Goal: Task Accomplishment & Management: Complete application form

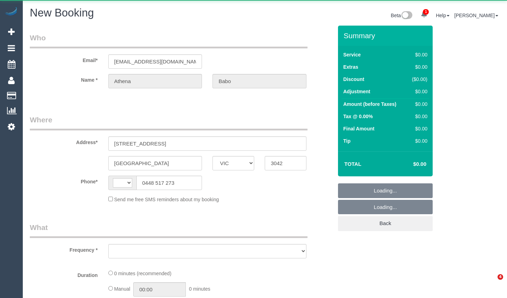
select select "VIC"
select select "object:1447"
select select "string:AU"
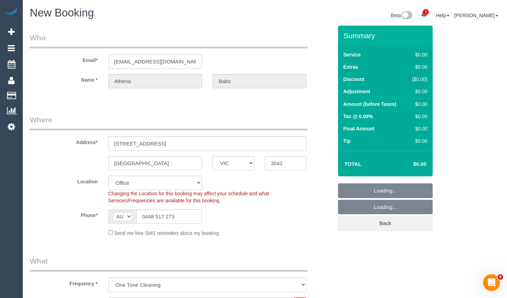
select select "string:stripe-pm_1RYGDT2GScqysDRV31qALUSs"
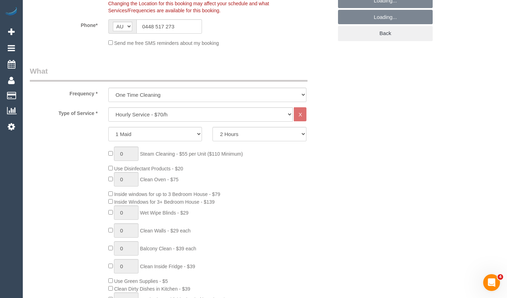
select select "object:3262"
select select "59"
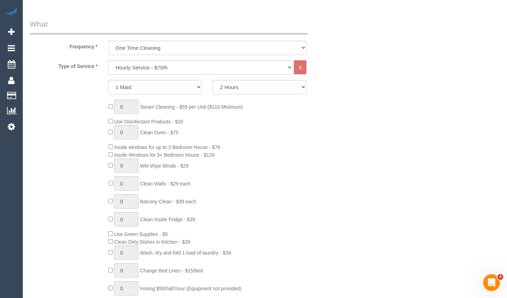
scroll to position [246, 0]
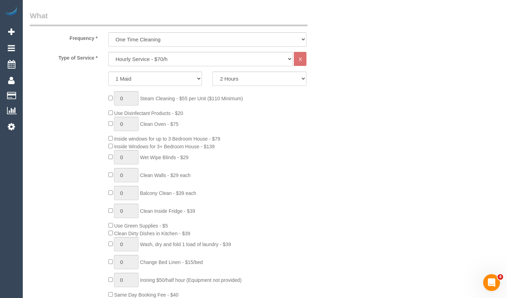
select select "object:3267"
click at [159, 56] on select "Hourly Service - $70/h Hourly Service - $65/h Hourly Service - $60/h Hourly Ser…" at bounding box center [200, 59] width 185 height 14
select select "214"
click at [108, 52] on select "Hourly Service - $70/h Hourly Service - $65/h Hourly Service - $60/h Hourly Ser…" at bounding box center [200, 59] width 185 height 14
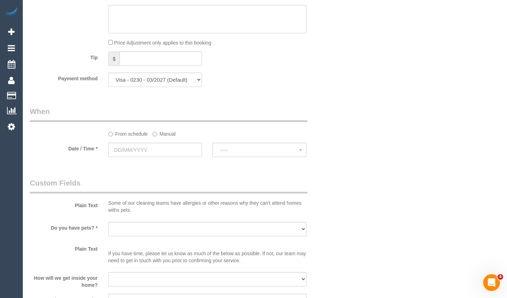
scroll to position [667, 0]
click at [164, 155] on input "text" at bounding box center [155, 149] width 94 height 14
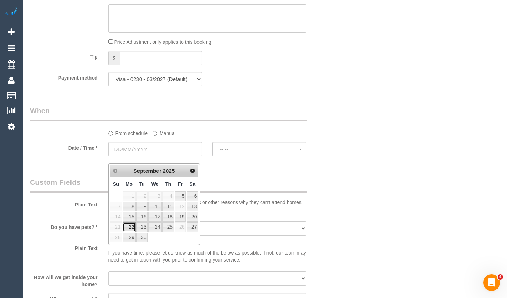
click at [131, 225] on link "22" at bounding box center [129, 226] width 13 height 9
type input "[DATE]"
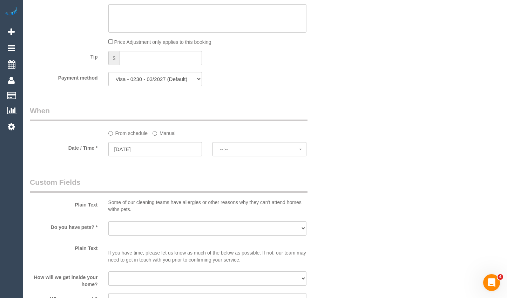
select select "spot1"
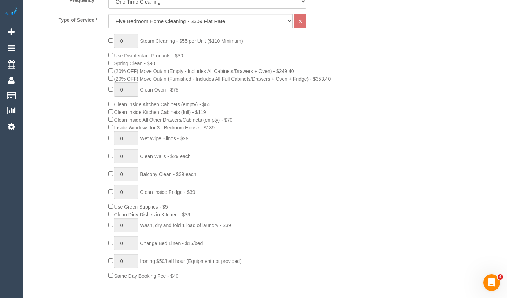
scroll to position [281, 0]
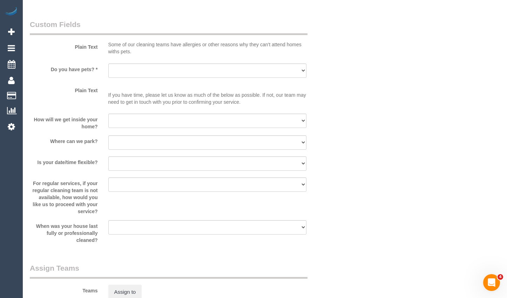
scroll to position [807, 0]
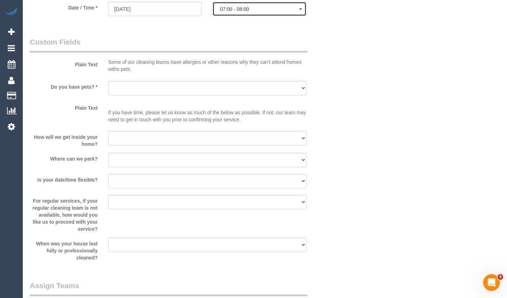
click at [262, 12] on span "07:00 - 08:00" at bounding box center [259, 9] width 79 height 6
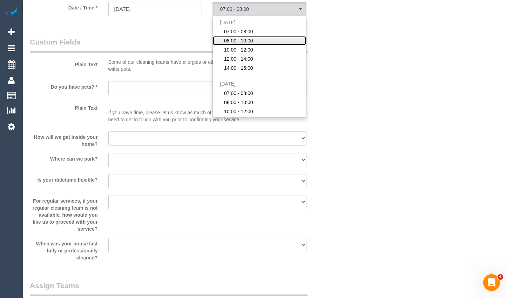
click at [251, 44] on span "08:00 - 10:00" at bounding box center [238, 40] width 29 height 7
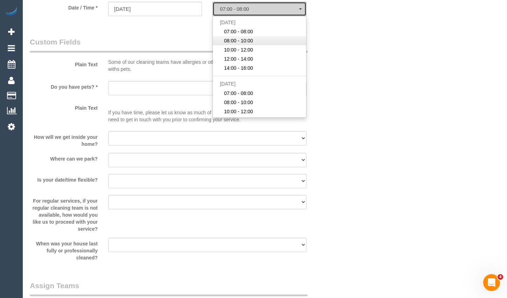
select select "spot23"
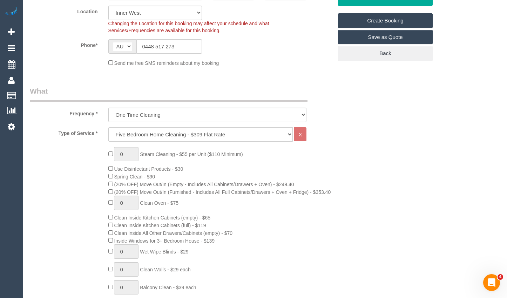
scroll to position [0, 0]
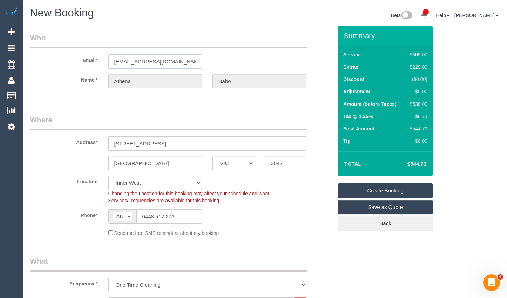
drag, startPoint x: 176, startPoint y: 57, endPoint x: 78, endPoint y: 56, distance: 98.2
click at [80, 56] on div "Email* athenababo@gmail.com" at bounding box center [182, 51] width 314 height 36
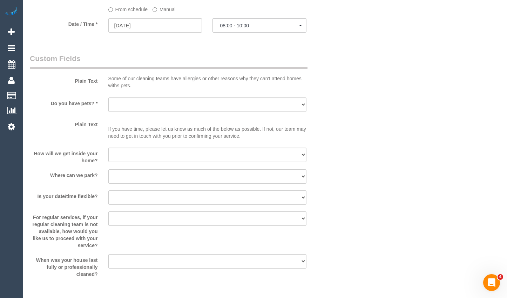
scroll to position [807, 0]
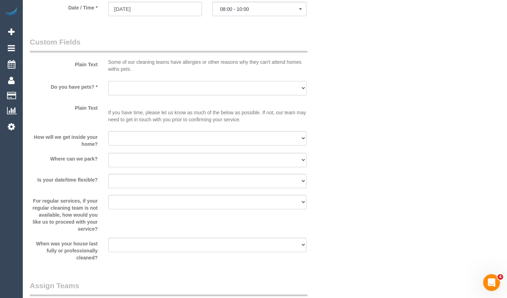
drag, startPoint x: 154, startPoint y: 95, endPoint x: 152, endPoint y: 101, distance: 6.2
click at [154, 95] on select "Yes - Cats Yes - Dogs No pets Yes - Dogs and Cats Yes - Other" at bounding box center [207, 88] width 199 height 14
select select "number:27"
click at [108, 88] on select "Yes - Cats Yes - Dogs No pets Yes - Dogs and Cats Yes - Other" at bounding box center [207, 88] width 199 height 14
drag, startPoint x: 135, startPoint y: 142, endPoint x: 133, endPoint y: 152, distance: 10.0
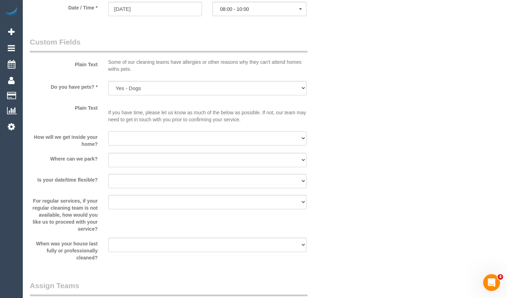
click at [135, 142] on select "I will be home Key will be left (please provide details below) Lock box/Access …" at bounding box center [207, 138] width 199 height 14
select select "number:14"
click at [108, 138] on select "I will be home Key will be left (please provide details below) Lock box/Access …" at bounding box center [207, 138] width 199 height 14
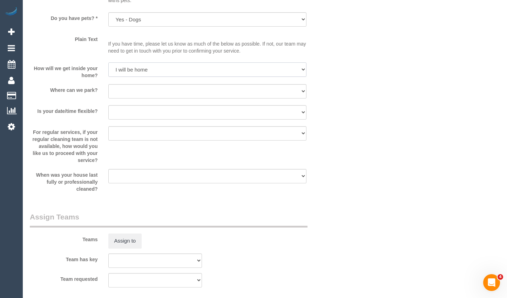
scroll to position [877, 0]
click at [162, 95] on select "I will provide parking on-site Free street parking Paid street parking (cost wi…" at bounding box center [207, 90] width 199 height 14
select select "number:19"
click at [108, 90] on select "I will provide parking on-site Free street parking Paid street parking (cost wi…" at bounding box center [207, 90] width 199 height 14
click at [162, 118] on select "Yes - date and time Yes - date but not time Yes - time but not date No - No fle…" at bounding box center [207, 111] width 199 height 14
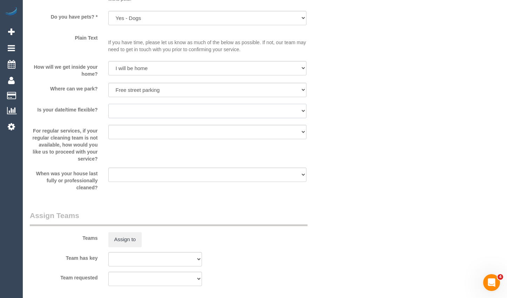
select select "number:24"
click at [108, 111] on select "Yes - date and time Yes - date but not time Yes - time but not date No - No fle…" at bounding box center [207, 111] width 199 height 14
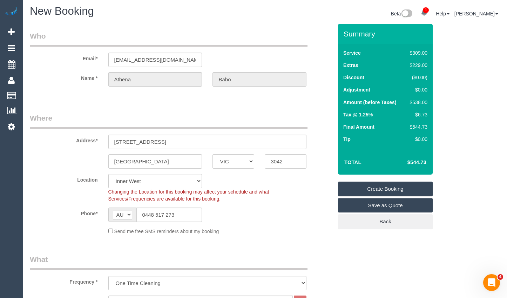
scroll to position [0, 0]
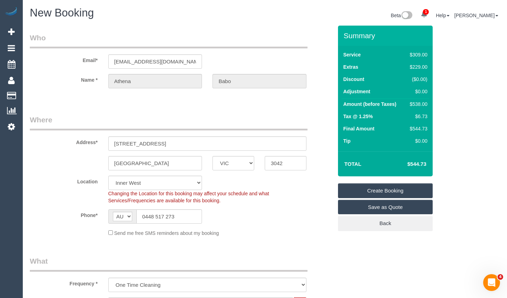
click at [413, 192] on link "Create Booking" at bounding box center [385, 191] width 95 height 15
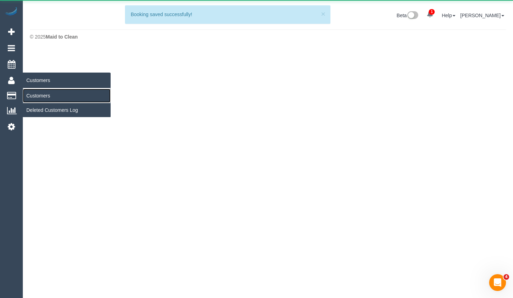
click at [37, 94] on link "Customers" at bounding box center [67, 96] width 88 height 14
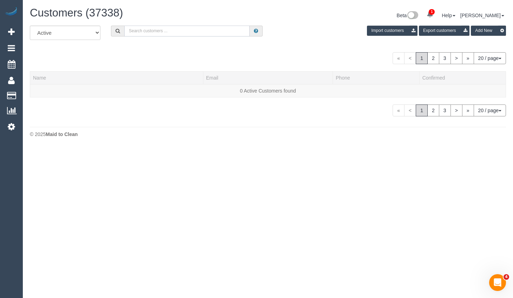
click at [233, 34] on input "text" at bounding box center [186, 31] width 125 height 11
paste input "[EMAIL_ADDRESS][DOMAIN_NAME]"
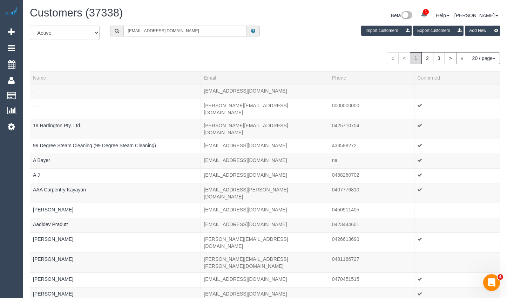
type input "[EMAIL_ADDRESS][DOMAIN_NAME]"
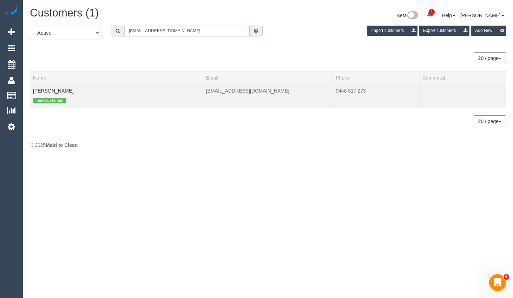
click at [62, 91] on td "Athena Babo new customer" at bounding box center [116, 96] width 173 height 24
click at [59, 89] on link "Athena Babo" at bounding box center [53, 91] width 40 height 6
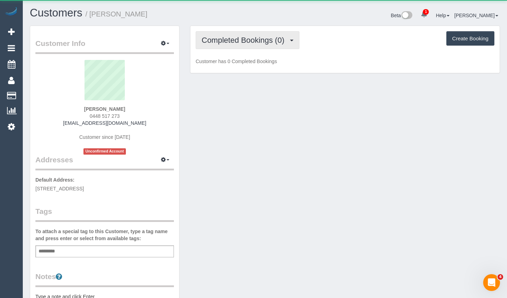
click at [275, 40] on span "Completed Bookings (0)" at bounding box center [245, 40] width 86 height 9
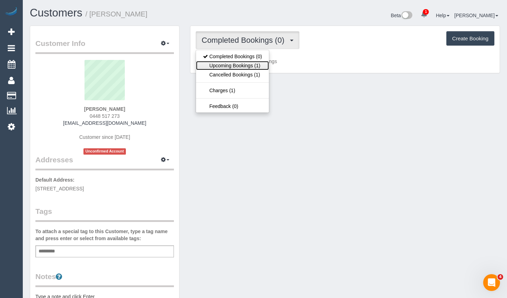
click at [247, 65] on link "Upcoming Bookings (1)" at bounding box center [232, 65] width 73 height 9
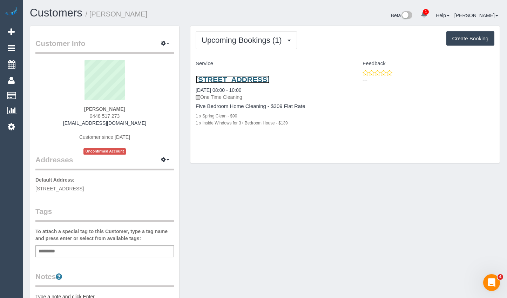
click at [264, 78] on link "24 Snow Street, Keilor Park, VIC 3042" at bounding box center [233, 79] width 74 height 8
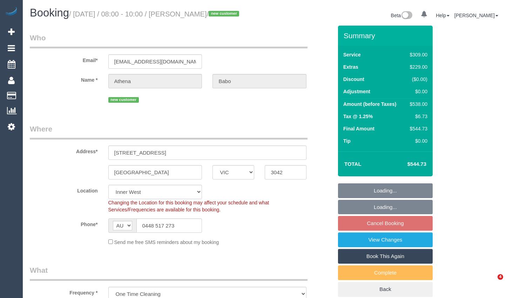
select select "VIC"
select select "number:27"
select select "number:14"
select select "number:19"
select select "number:24"
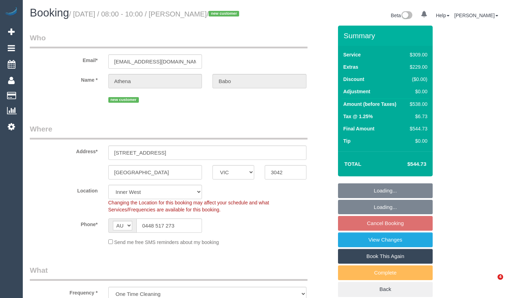
select select "spot2"
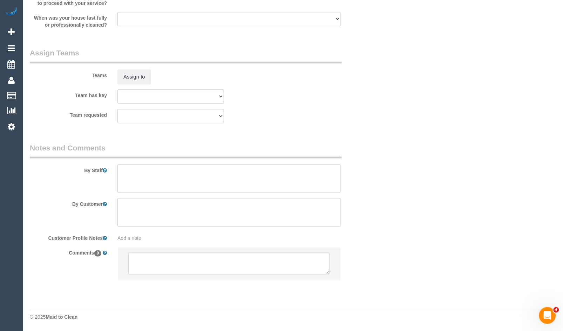
scroll to position [1036, 0]
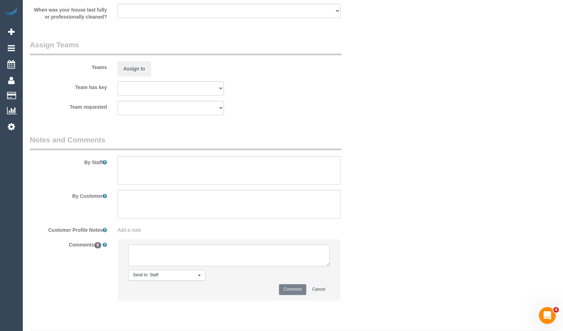
click at [201, 263] on textarea at bounding box center [229, 256] width 202 height 22
paste textarea "Flexibility dates: Flexibility times: Notes: Knows we need to review Contact vi…"
click at [218, 257] on textarea at bounding box center [229, 256] width 202 height 22
click at [197, 267] on textarea at bounding box center [229, 256] width 202 height 22
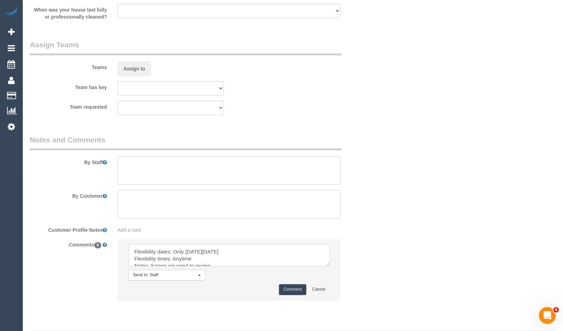
type textarea "Flexibility dates: Only [DATE][DATE] Flexibility times: Anytime Notes: Knows we…"
click at [302, 295] on button "Comment" at bounding box center [292, 290] width 27 height 11
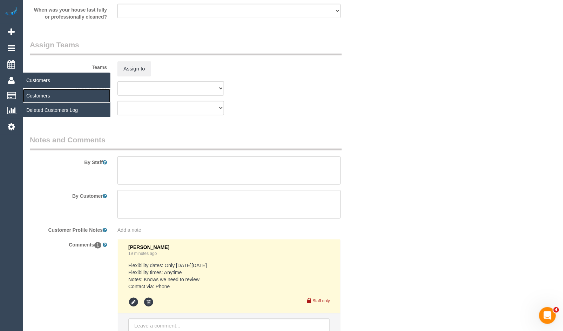
click at [41, 96] on link "Customers" at bounding box center [67, 96] width 88 height 14
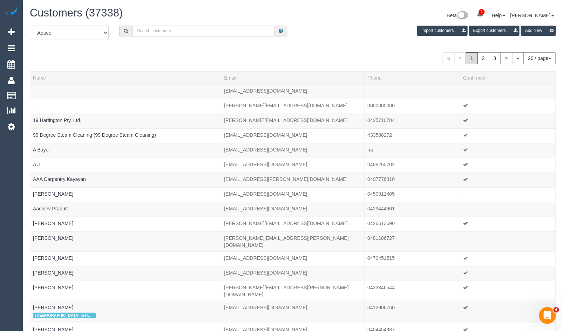
click at [243, 32] on input "text" at bounding box center [204, 31] width 142 height 11
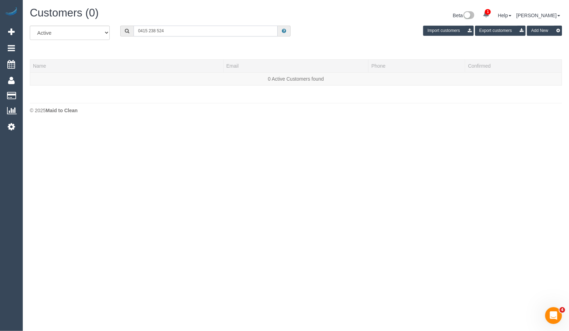
click at [149, 33] on input "0415 238 524" at bounding box center [206, 31] width 144 height 11
type input "0415238524"
click at [14, 32] on icon at bounding box center [11, 32] width 7 height 8
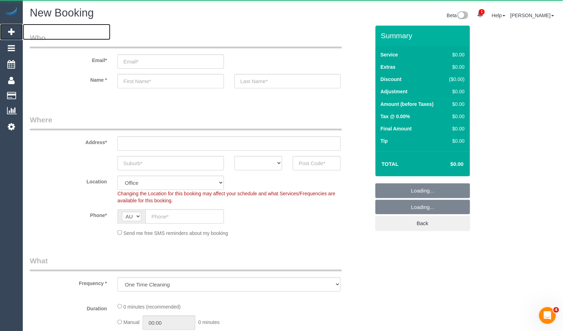
select select "object:2692"
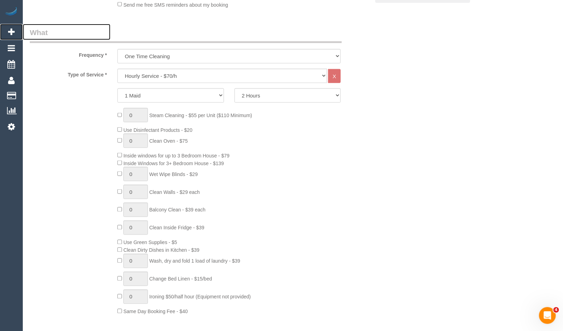
scroll to position [234, 0]
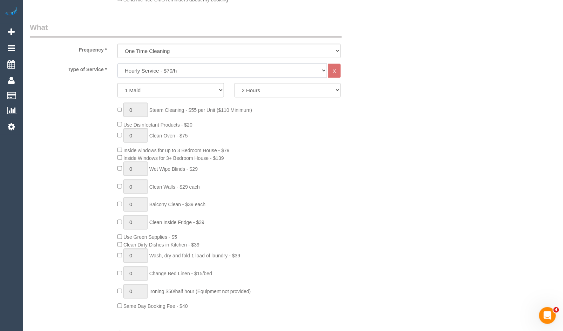
click at [204, 74] on select "Hourly Service - $70/h Hourly Service - $65/h Hourly Service - $60/h Hourly Ser…" at bounding box center [223, 71] width 210 height 14
select select "210"
click at [118, 64] on select "Hourly Service - $70/h Hourly Service - $65/h Hourly Service - $60/h Hourly Ser…" at bounding box center [223, 71] width 210 height 14
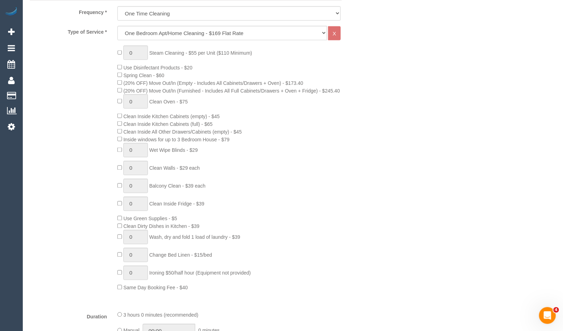
scroll to position [273, 0]
click at [121, 188] on span "0 Balcony Clean - $39 each" at bounding box center [162, 185] width 88 height 6
type input "1"
click at [328, 153] on div "0 Steam Cleaning - $55 per Unit ($110 Minimum) Use Disinfectant Products - $20 …" at bounding box center [243, 167] width 263 height 246
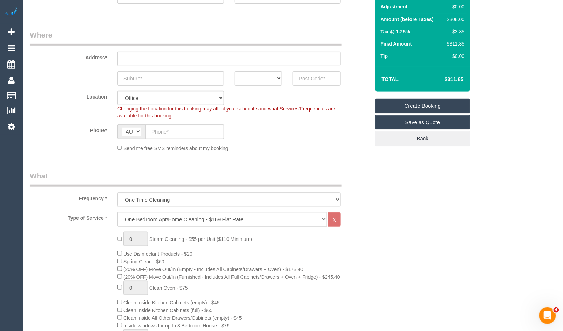
scroll to position [78, 0]
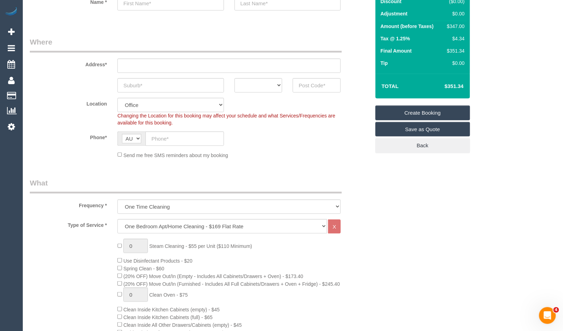
drag, startPoint x: 444, startPoint y: 92, endPoint x: 462, endPoint y: 86, distance: 18.6
click at [462, 86] on td "$351.34" at bounding box center [444, 87] width 46 height 18
